Goal: Transaction & Acquisition: Purchase product/service

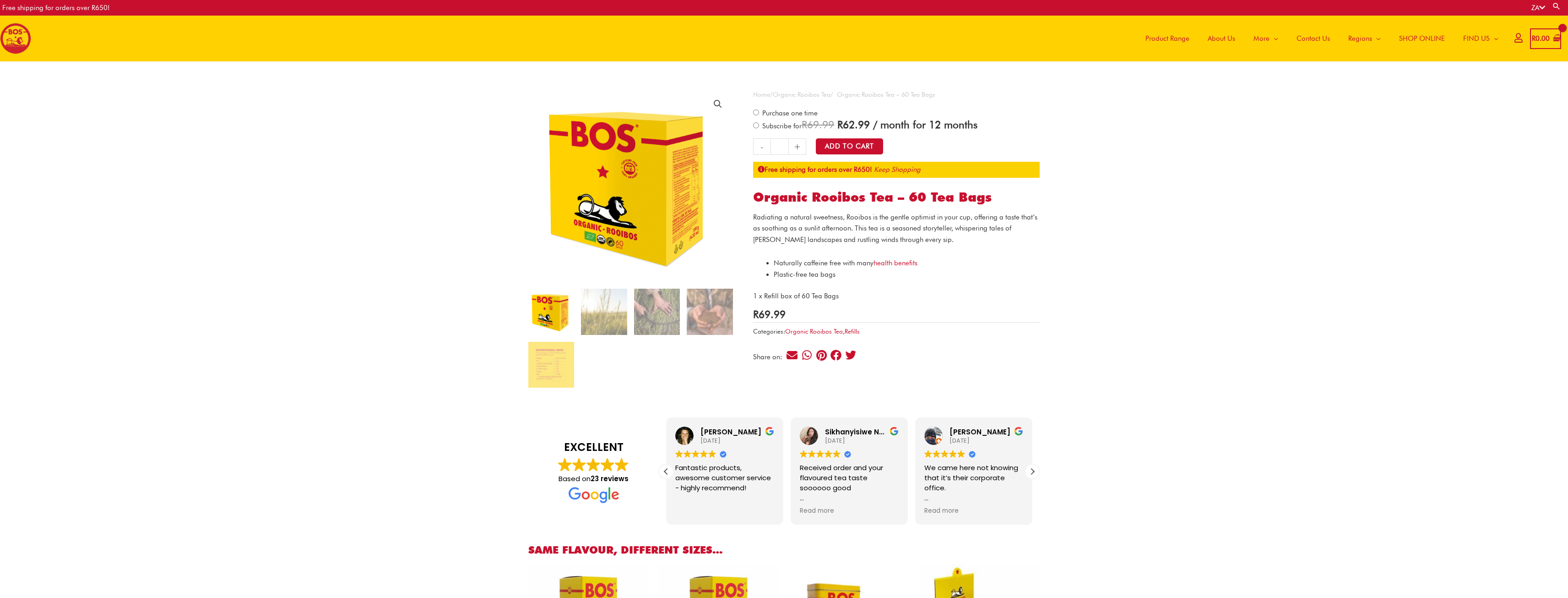
click at [1176, 39] on span "Product Range" at bounding box center [1167, 38] width 44 height 28
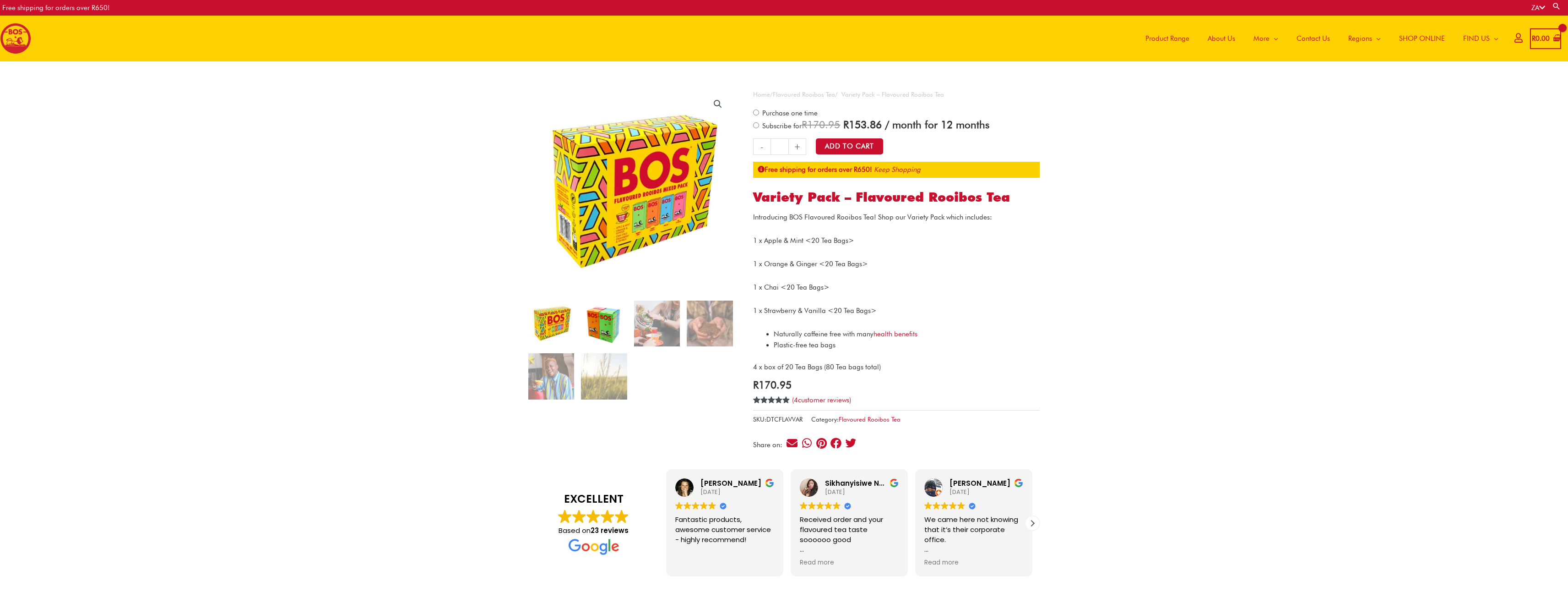
click at [599, 334] on img at bounding box center [603, 323] width 46 height 46
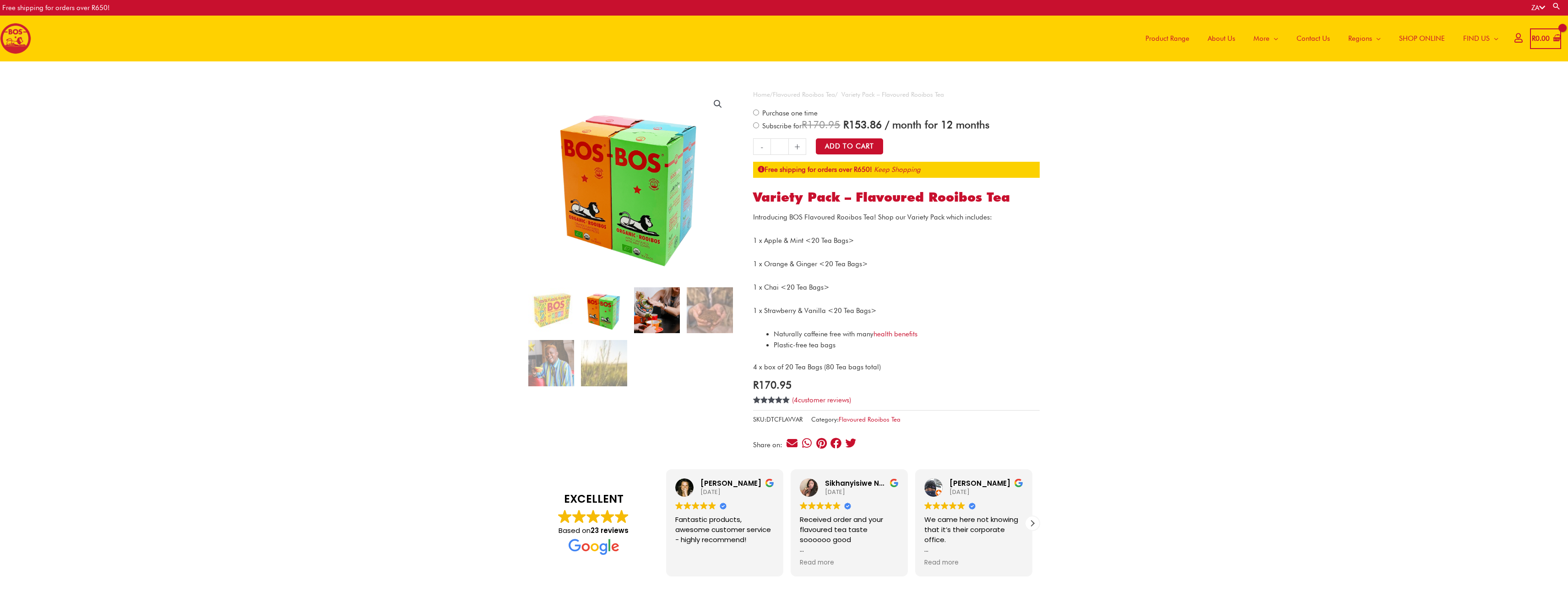
click at [655, 302] on img at bounding box center [657, 310] width 46 height 46
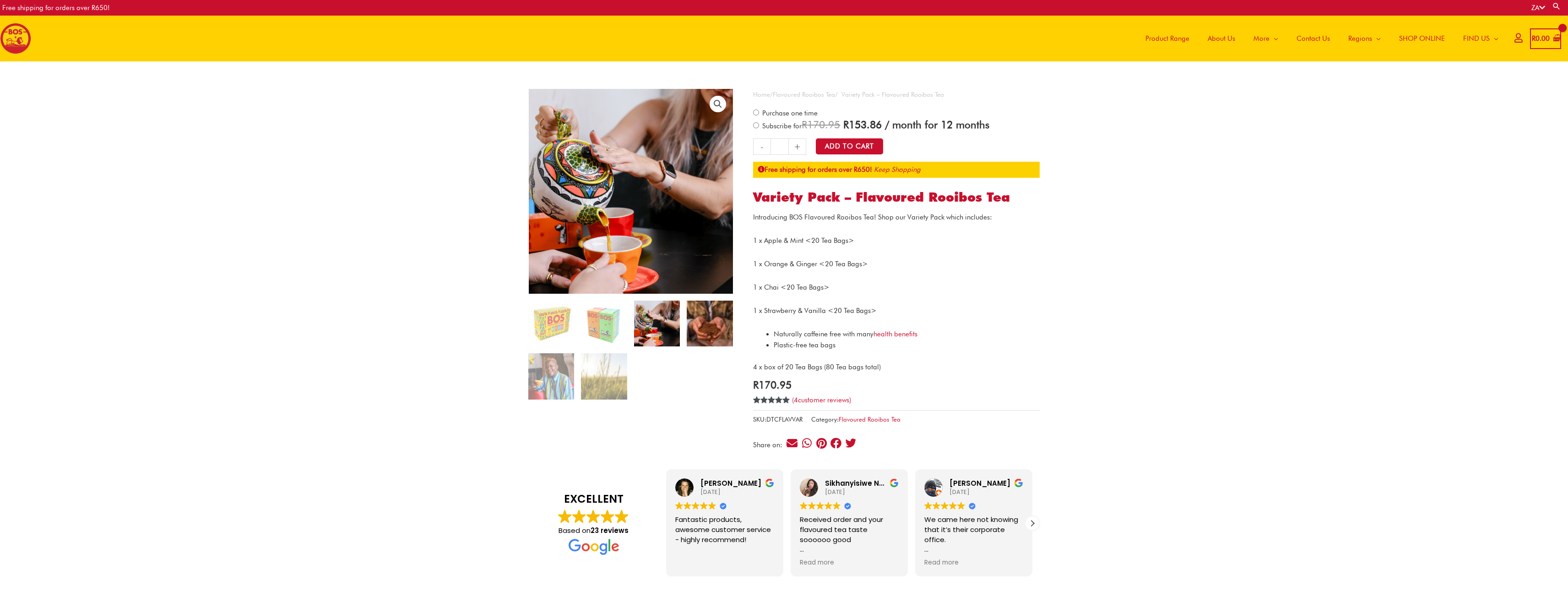
click at [709, 321] on img at bounding box center [709, 323] width 46 height 46
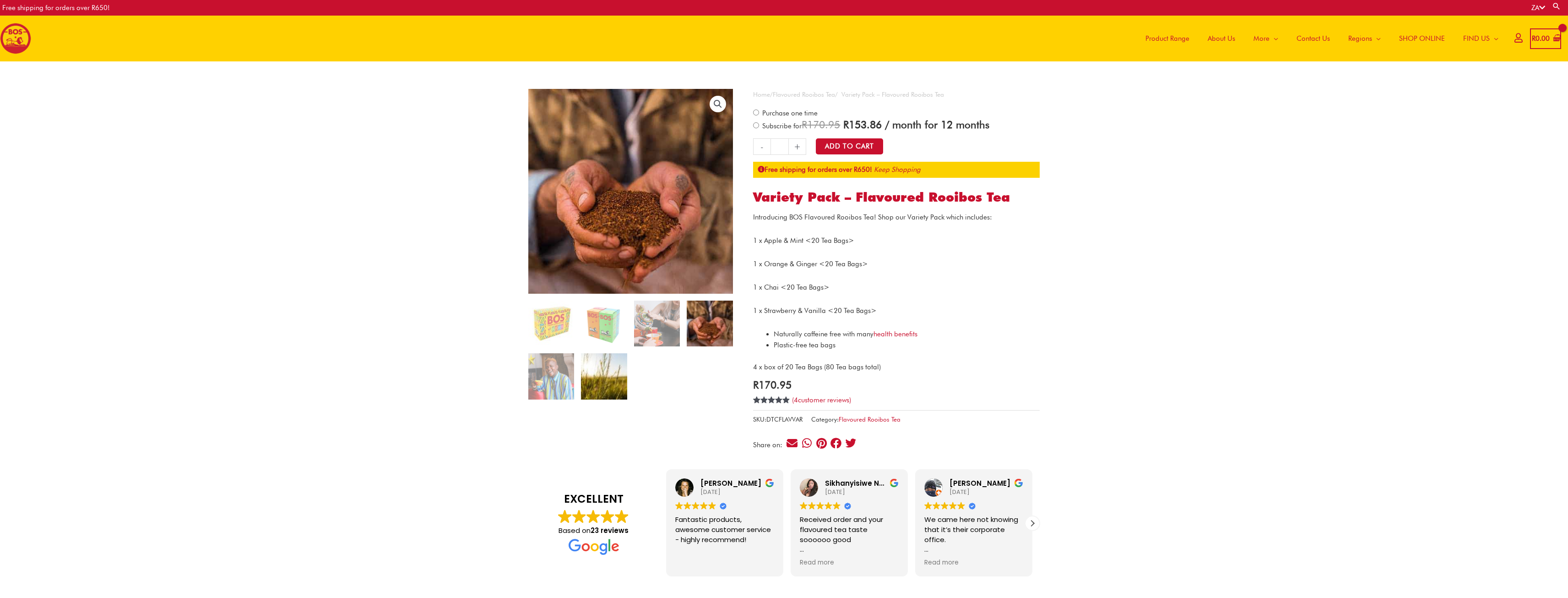
click at [610, 376] on img at bounding box center [603, 376] width 46 height 46
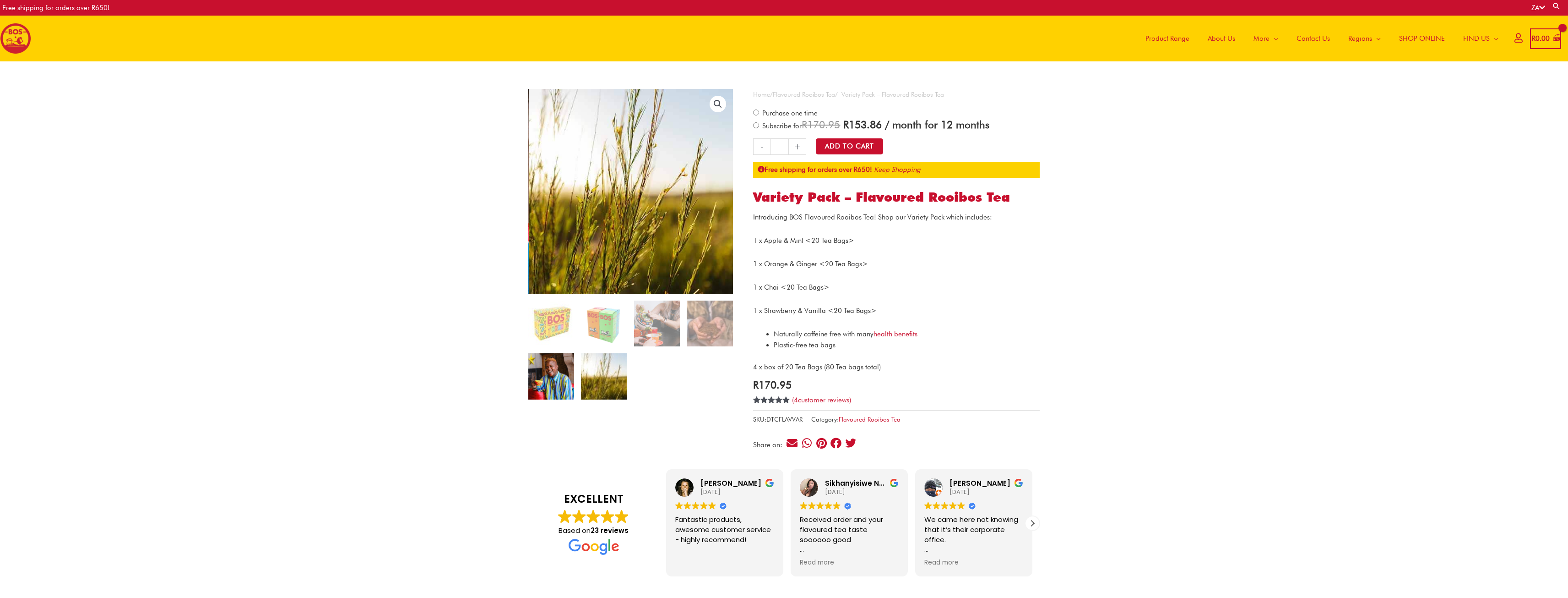
click at [560, 374] on img at bounding box center [551, 376] width 46 height 46
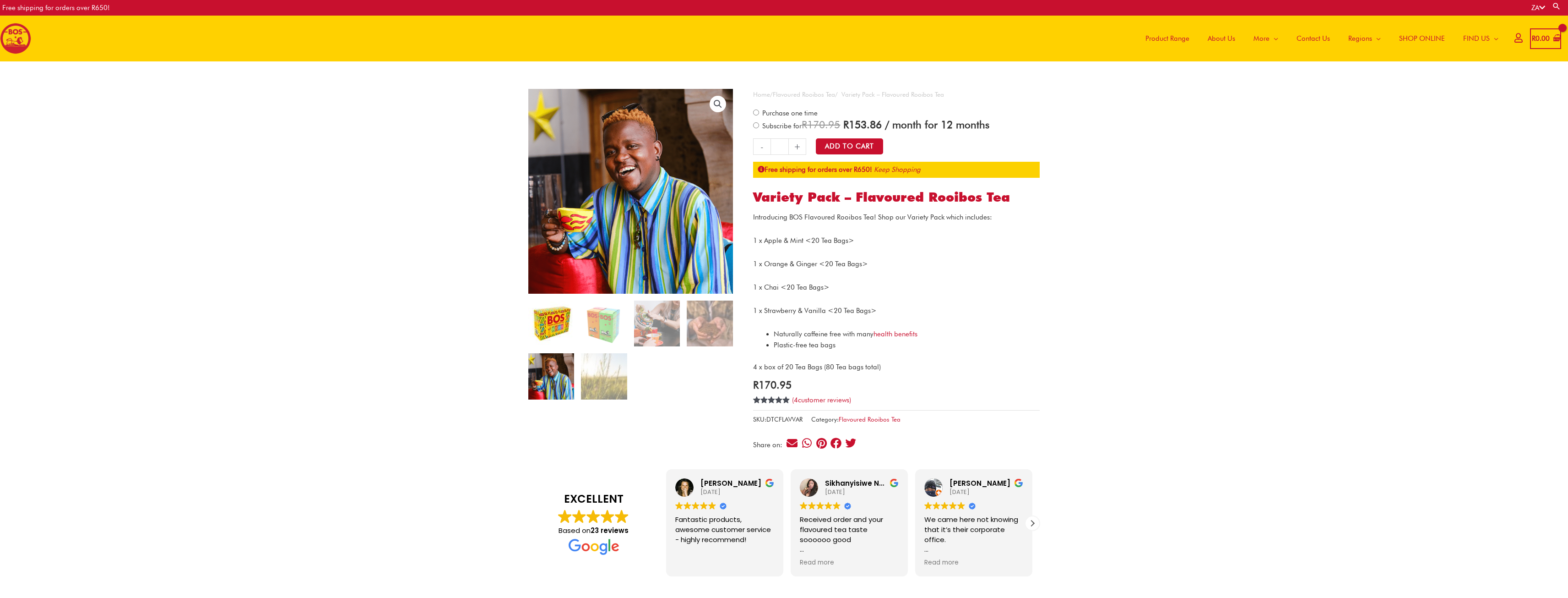
click at [570, 332] on img at bounding box center [551, 323] width 46 height 46
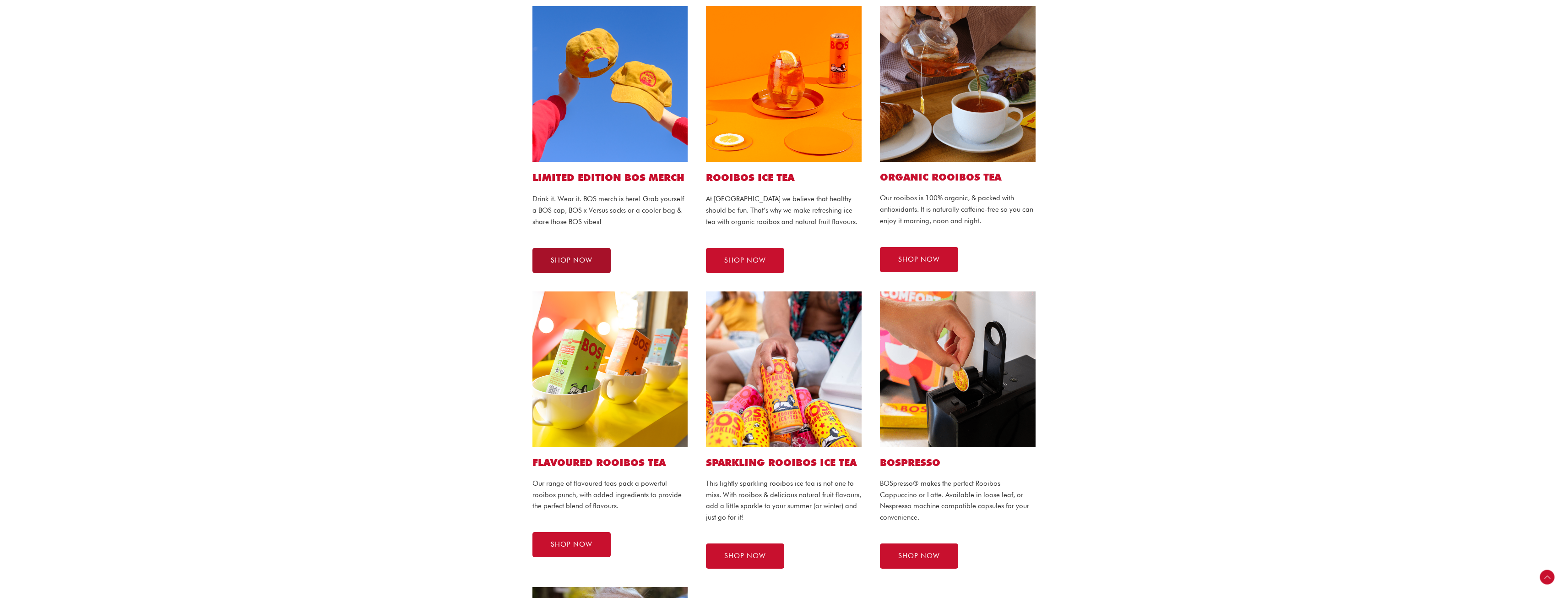
scroll to position [229, 0]
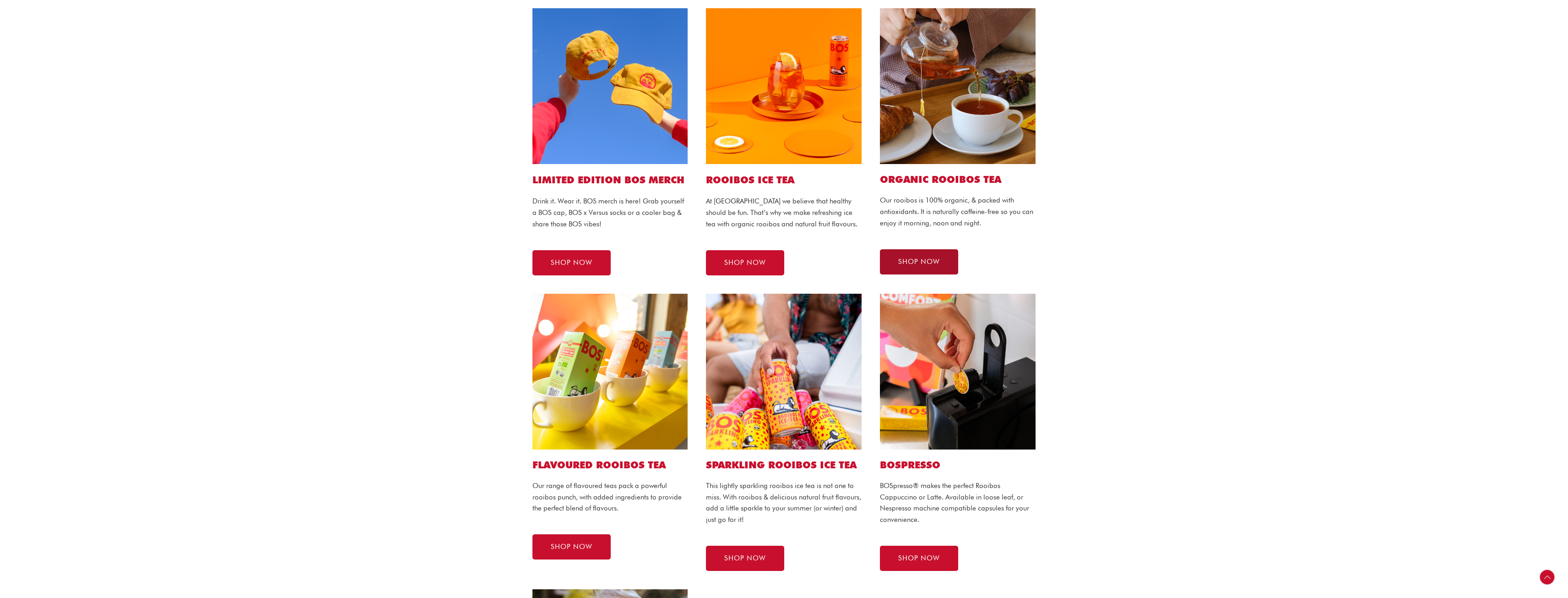
click at [899, 259] on span "SHOP NOW" at bounding box center [919, 262] width 42 height 7
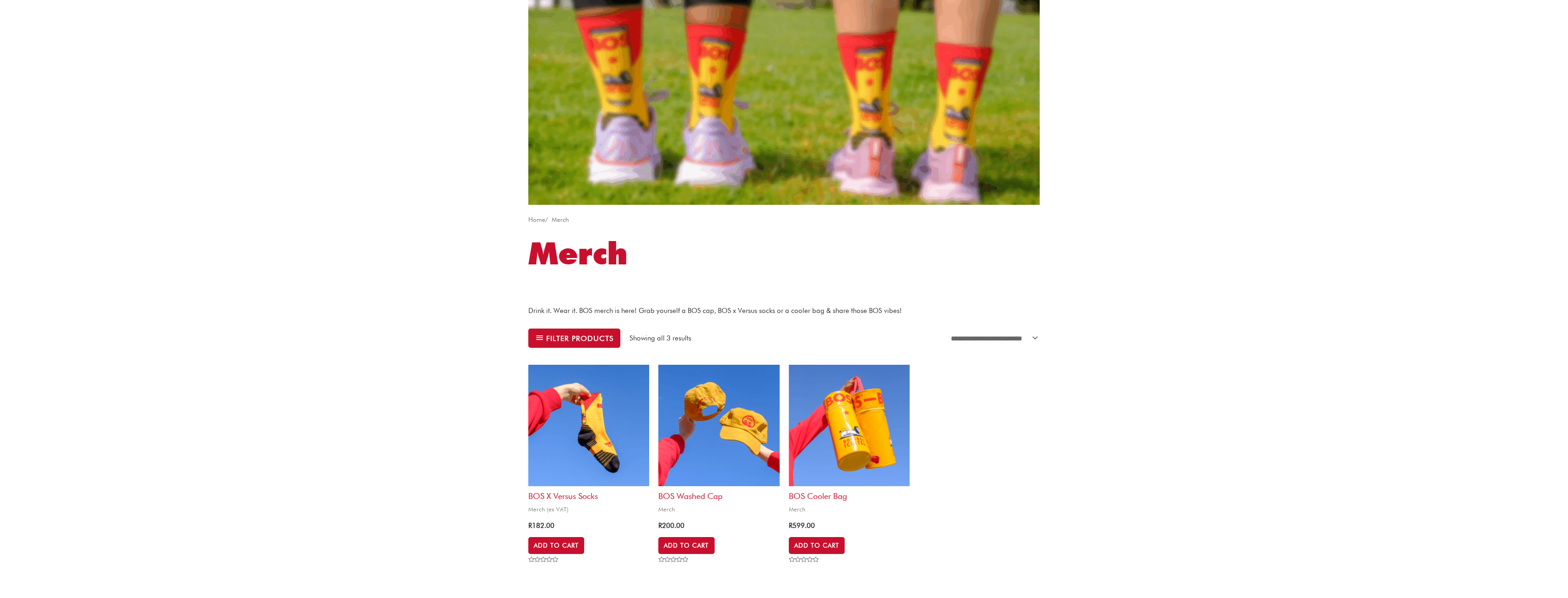
scroll to position [229, 0]
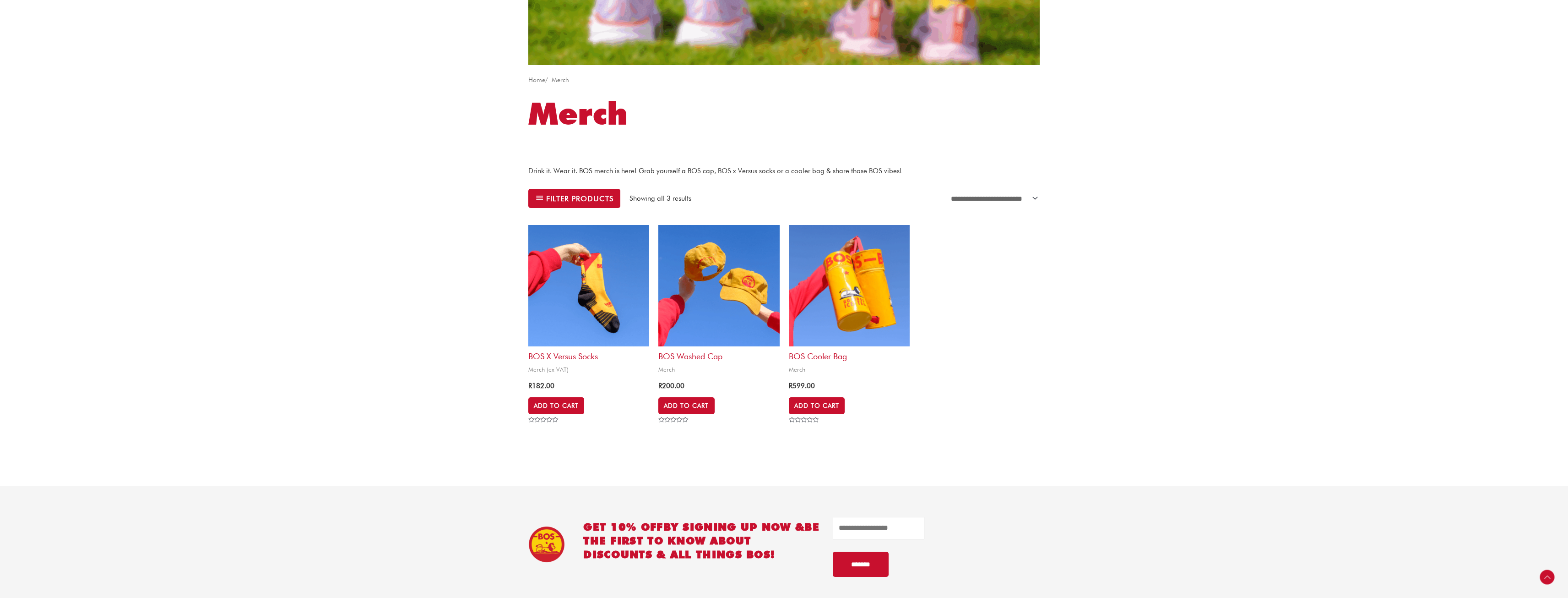
click at [692, 307] on img at bounding box center [719, 285] width 121 height 121
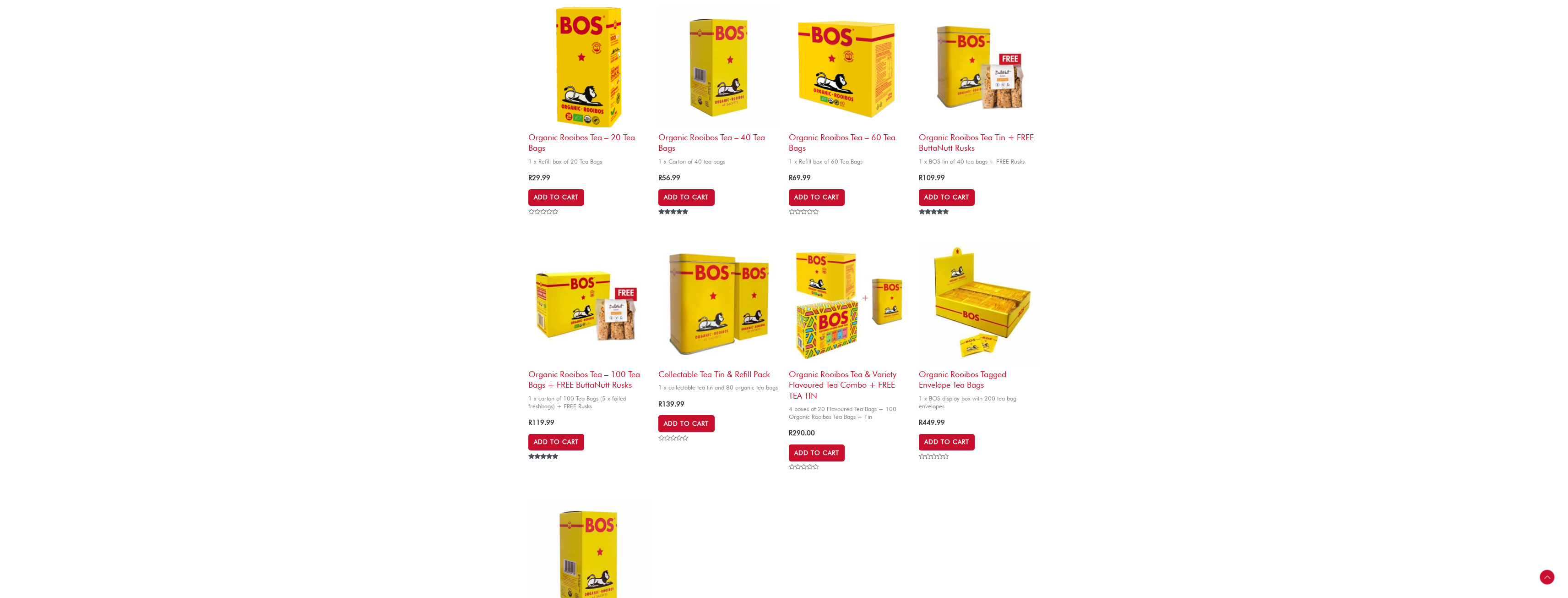
scroll to position [321, 0]
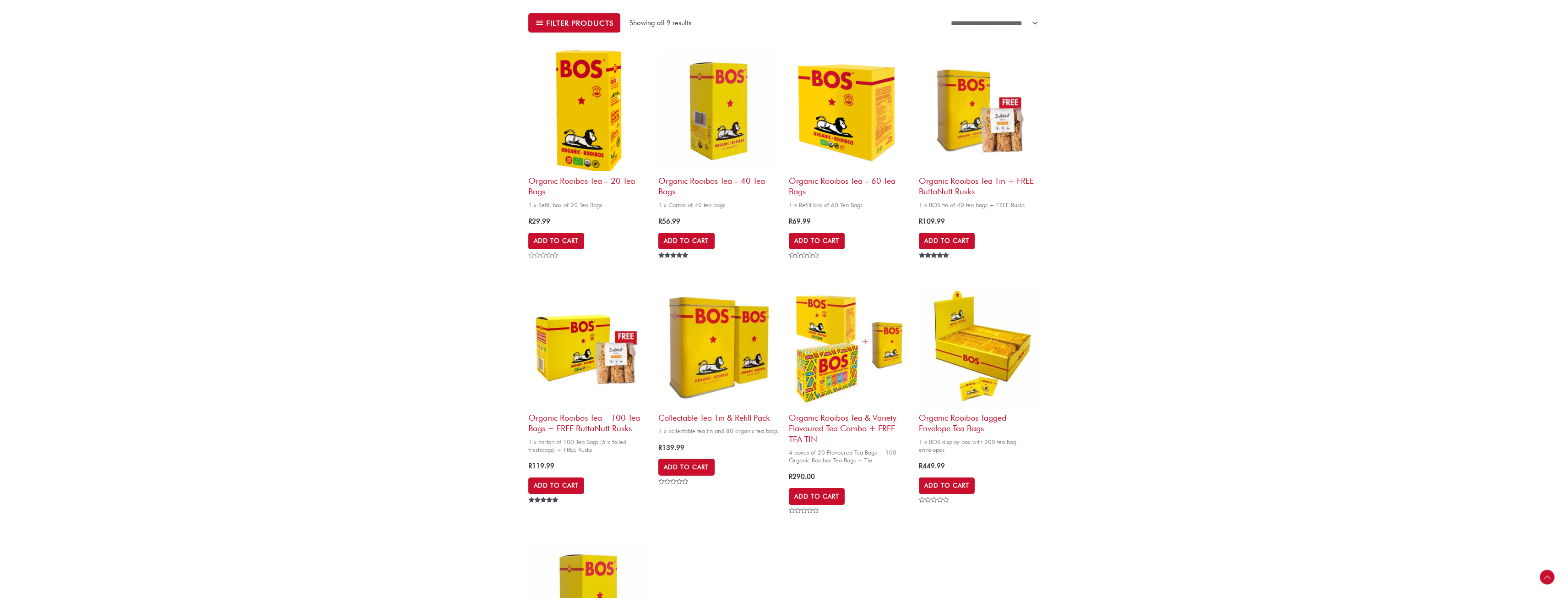
click at [831, 132] on img at bounding box center [849, 110] width 121 height 121
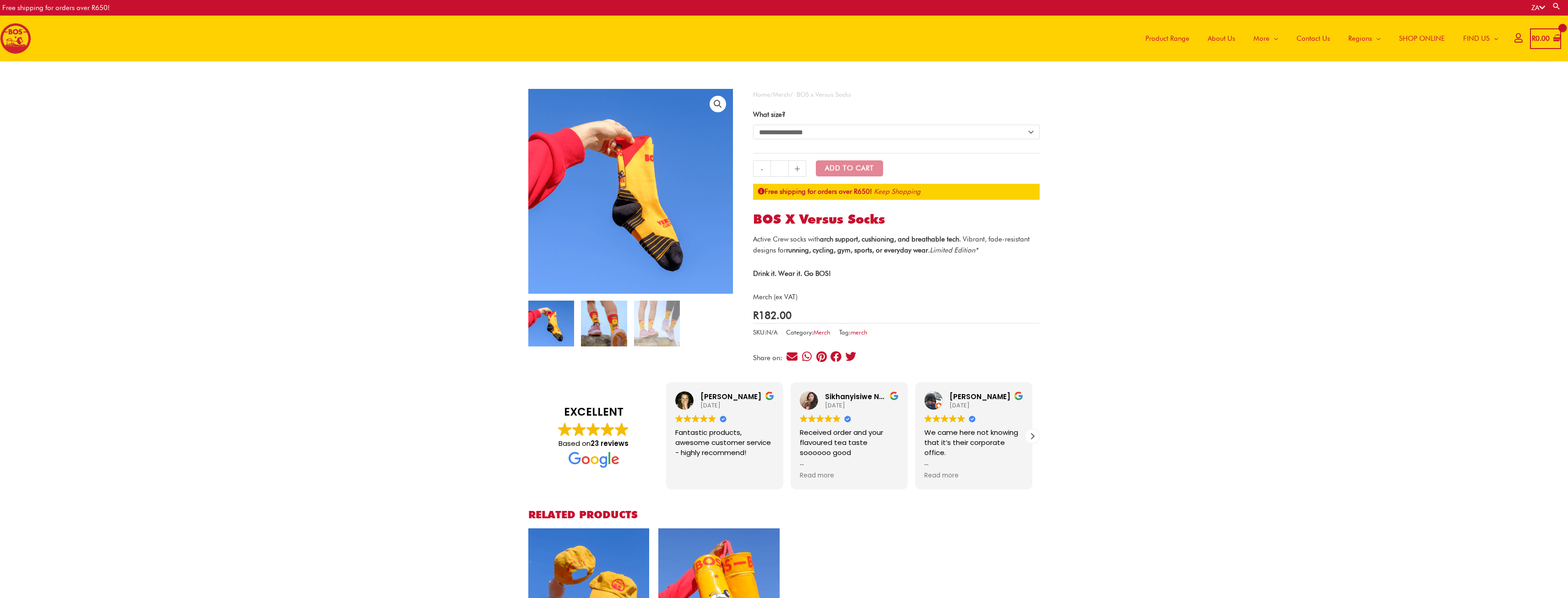
click at [609, 315] on img at bounding box center [603, 323] width 46 height 46
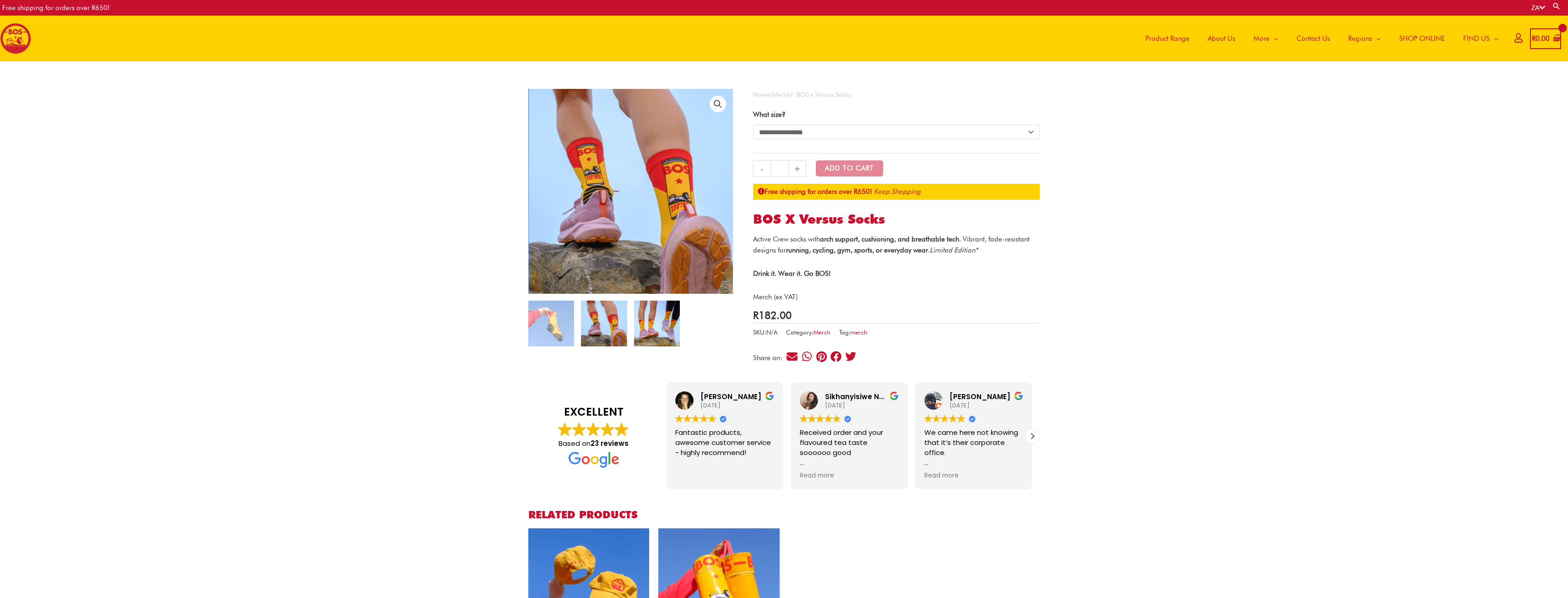
click at [652, 326] on img at bounding box center [657, 323] width 46 height 46
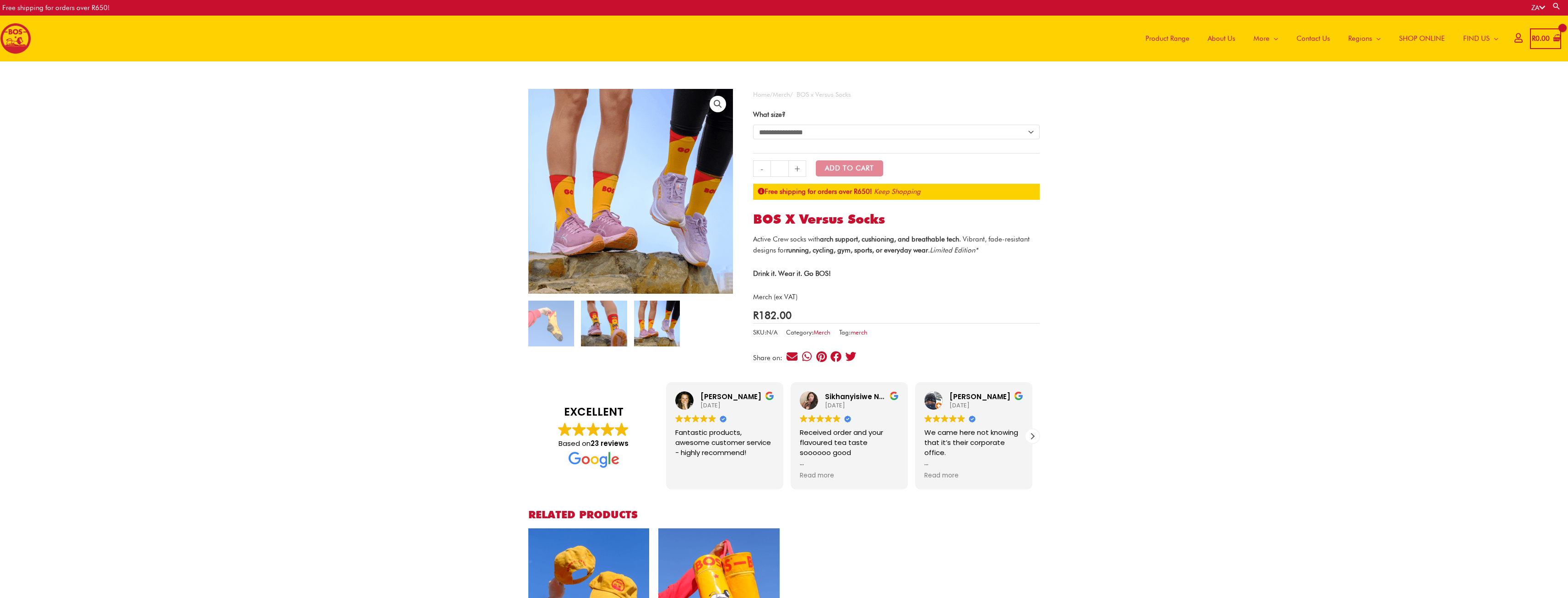
click at [609, 325] on img at bounding box center [603, 323] width 46 height 46
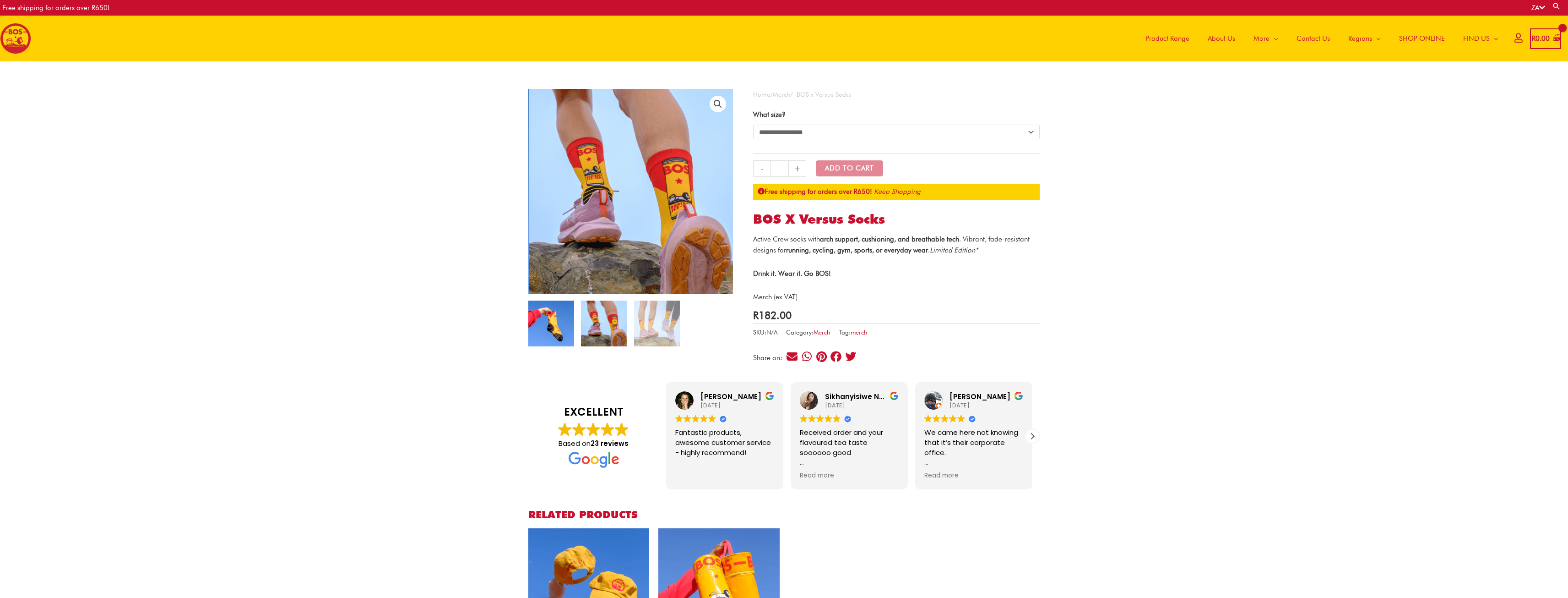
click at [543, 321] on img at bounding box center [551, 323] width 46 height 46
